Goal: Find specific page/section: Find specific page/section

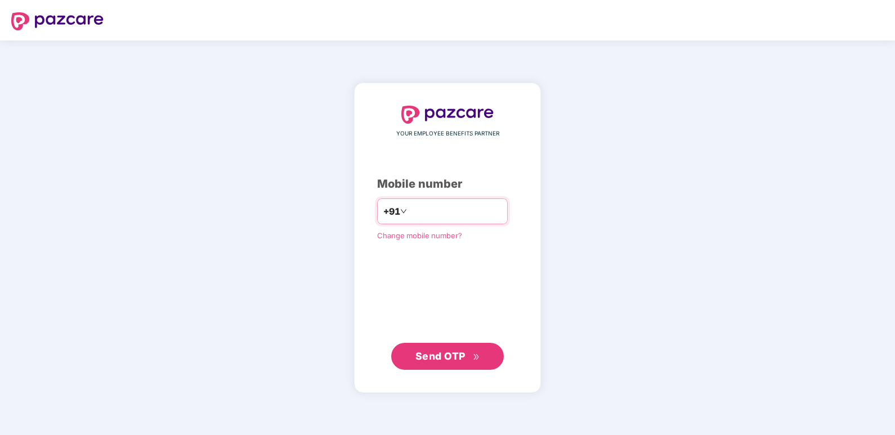
click at [445, 212] on input "number" at bounding box center [455, 212] width 92 height 18
click at [409, 209] on input "**********" at bounding box center [455, 212] width 92 height 18
type input "**********"
click at [434, 361] on span "Send OTP" at bounding box center [440, 356] width 50 height 12
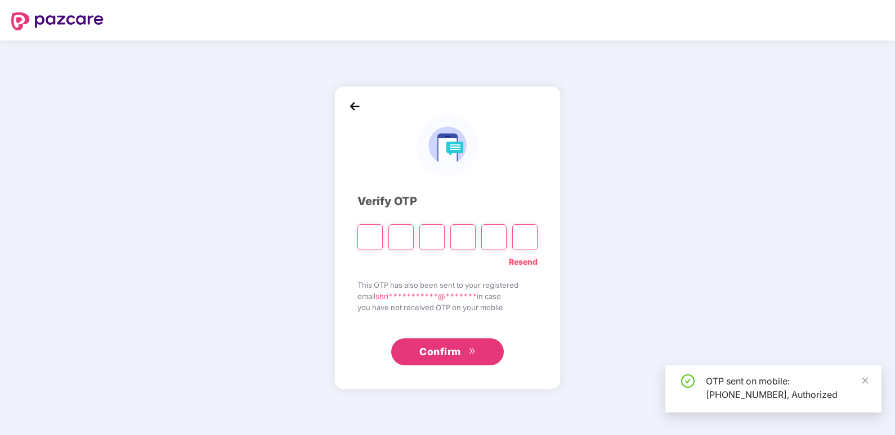
click at [372, 239] on input "Please enter verification code. Digit 1" at bounding box center [369, 237] width 25 height 26
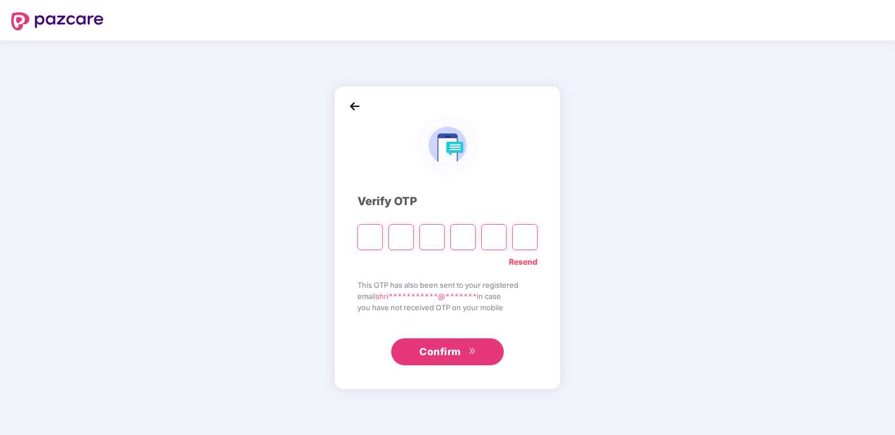
type input "*"
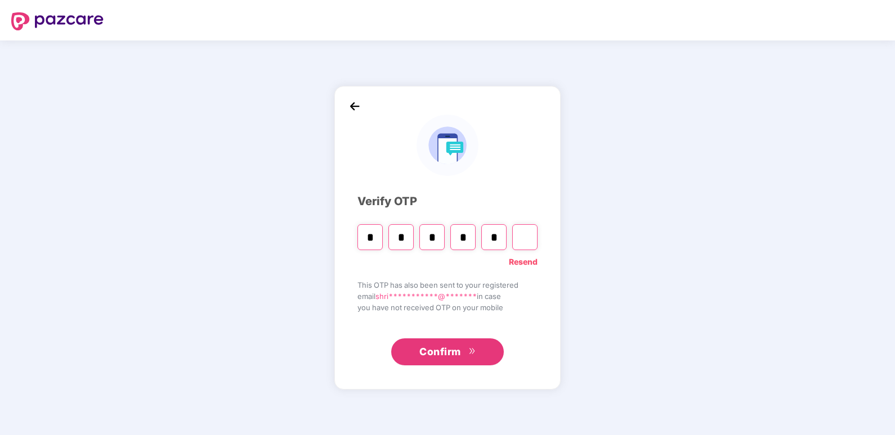
type input "*"
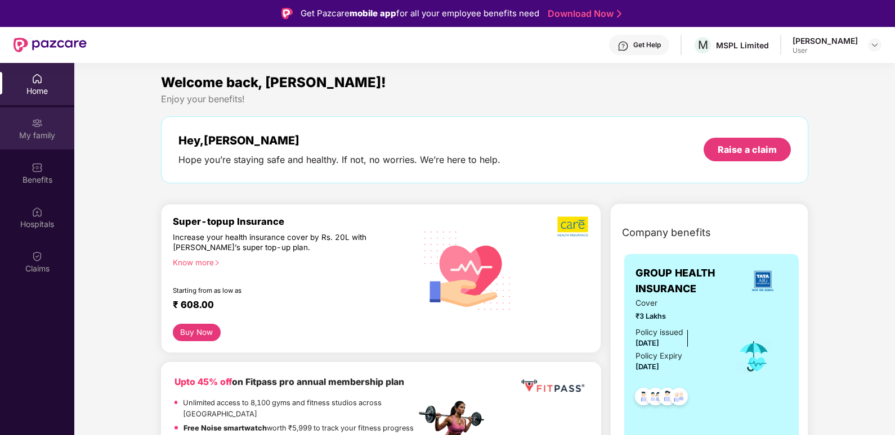
click at [40, 124] on img at bounding box center [37, 123] width 11 height 11
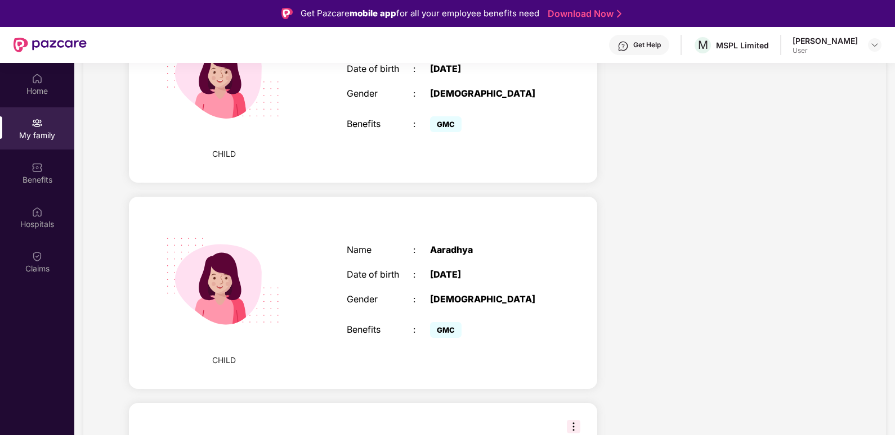
scroll to position [731, 0]
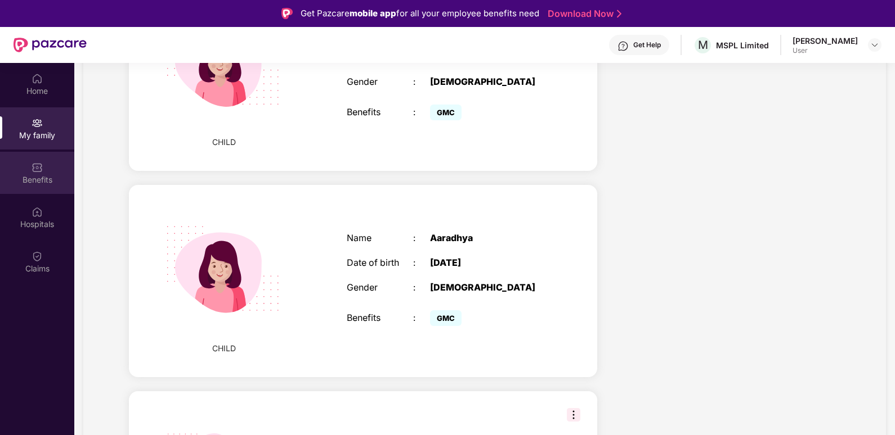
click at [38, 185] on div "Benefits" at bounding box center [37, 179] width 74 height 11
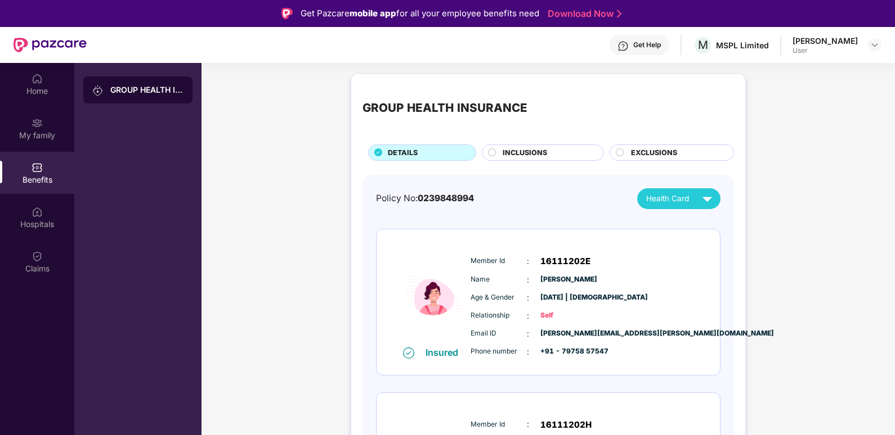
click at [680, 201] on span "Health Card" at bounding box center [667, 199] width 43 height 12
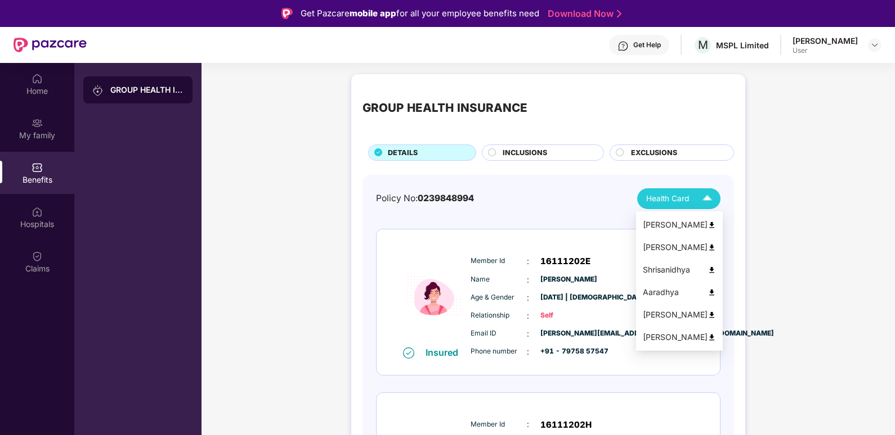
click at [707, 292] on img at bounding box center [711, 293] width 8 height 8
